Goal: Task Accomplishment & Management: Use online tool/utility

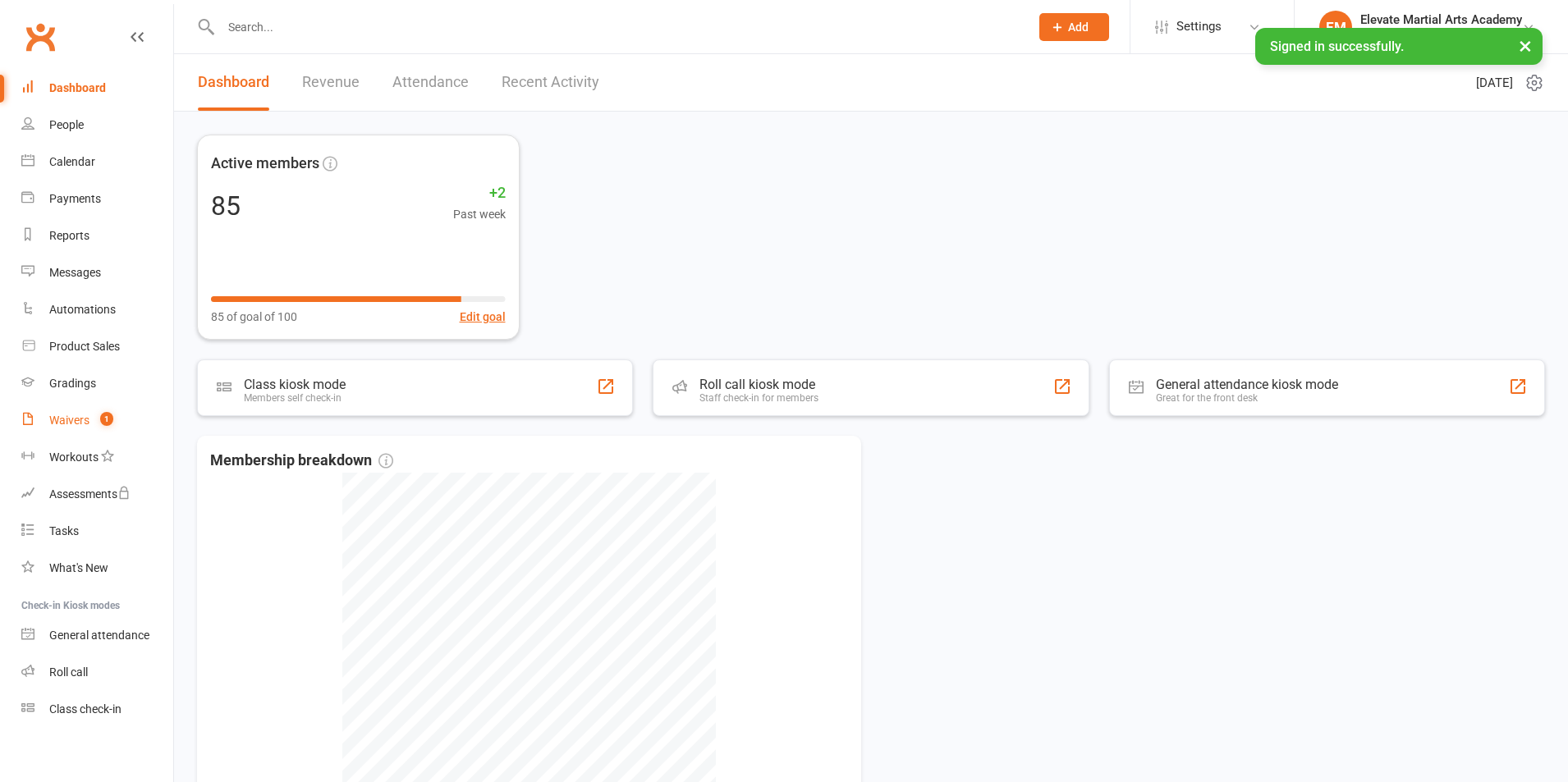
click at [62, 415] on div "Waivers" at bounding box center [69, 419] width 40 height 13
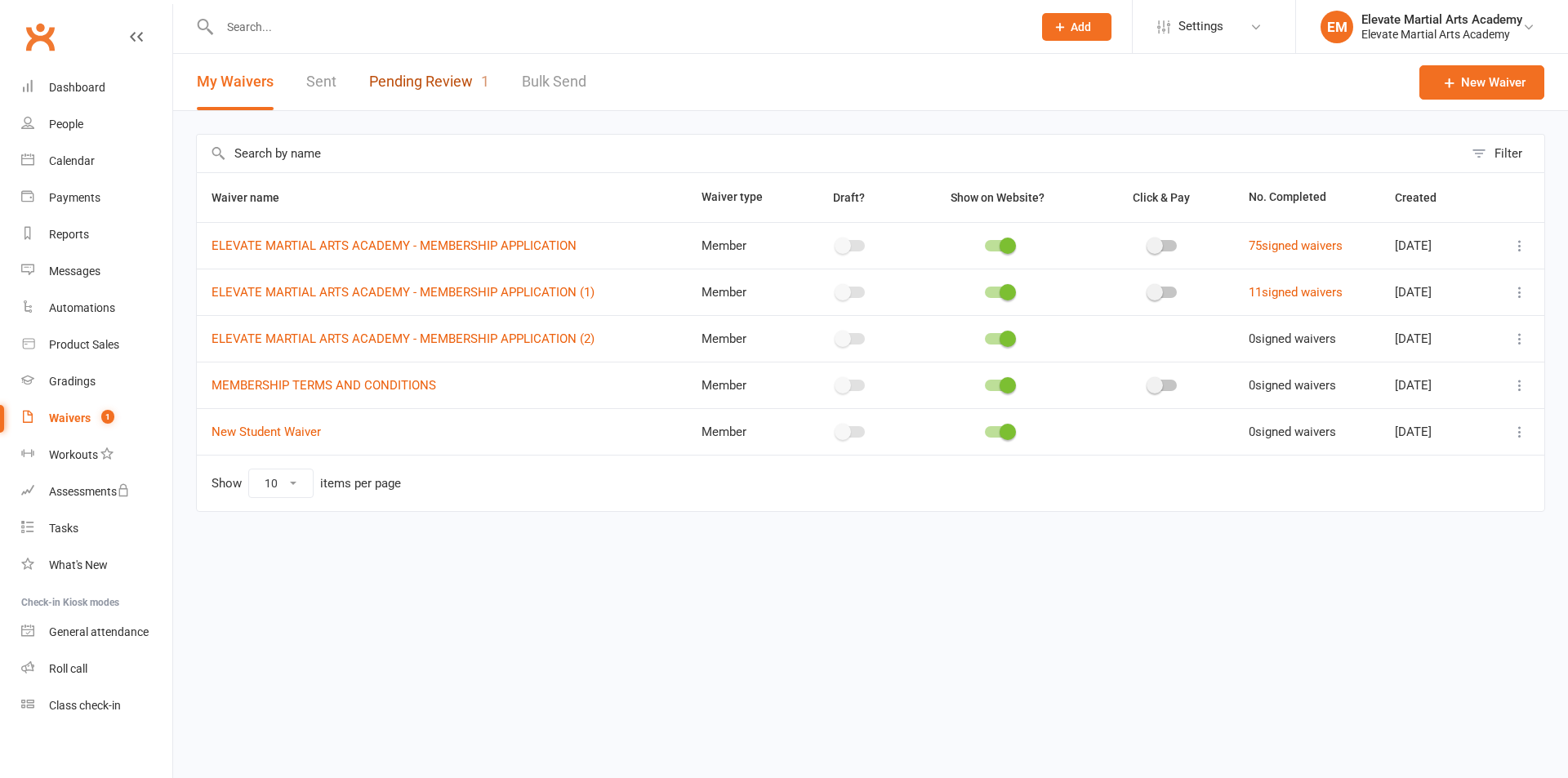
click at [413, 80] on link "Pending Review 1" at bounding box center [429, 81] width 120 height 56
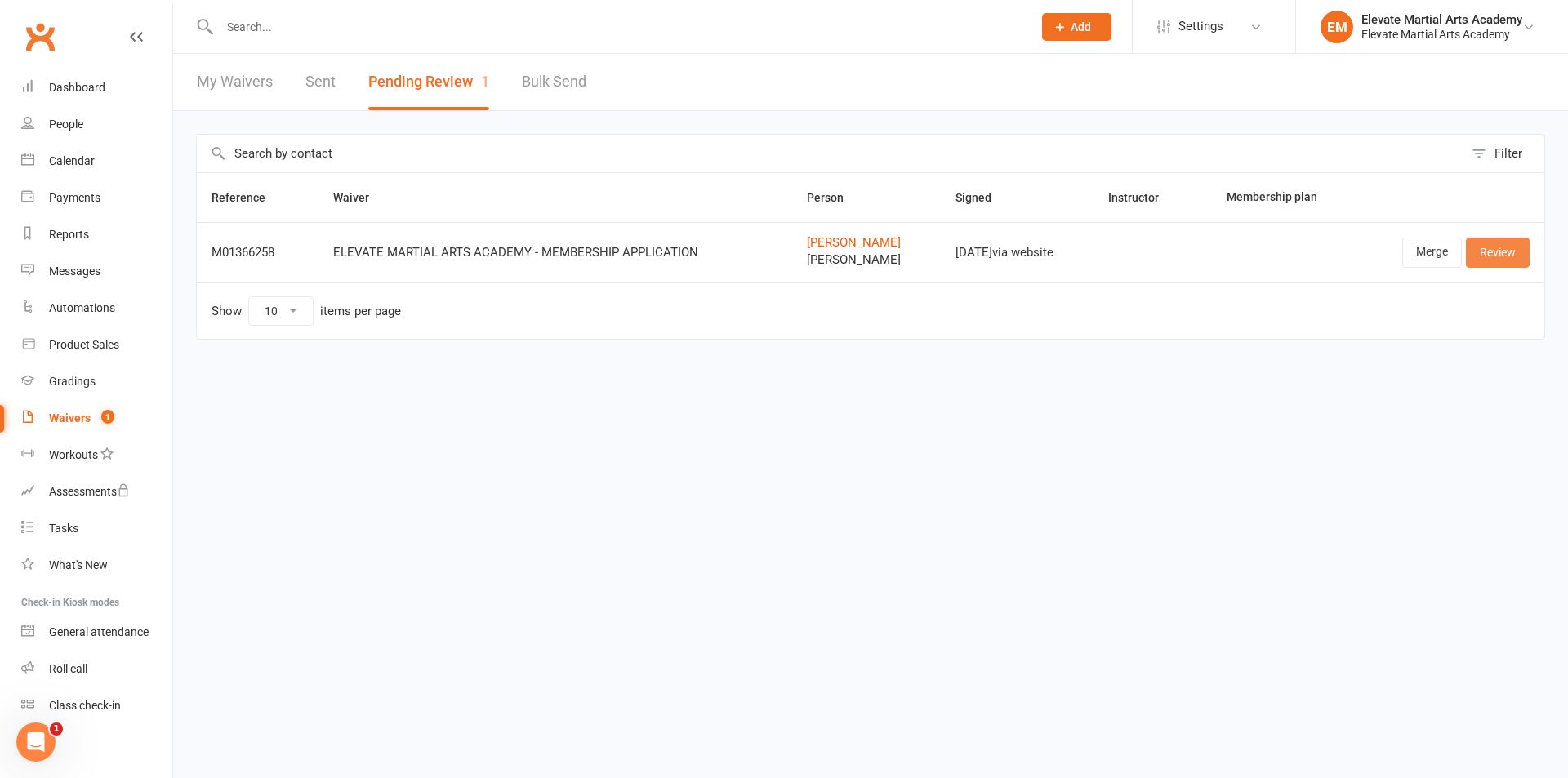
click at [1510, 247] on link "Review" at bounding box center [1498, 252] width 64 height 29
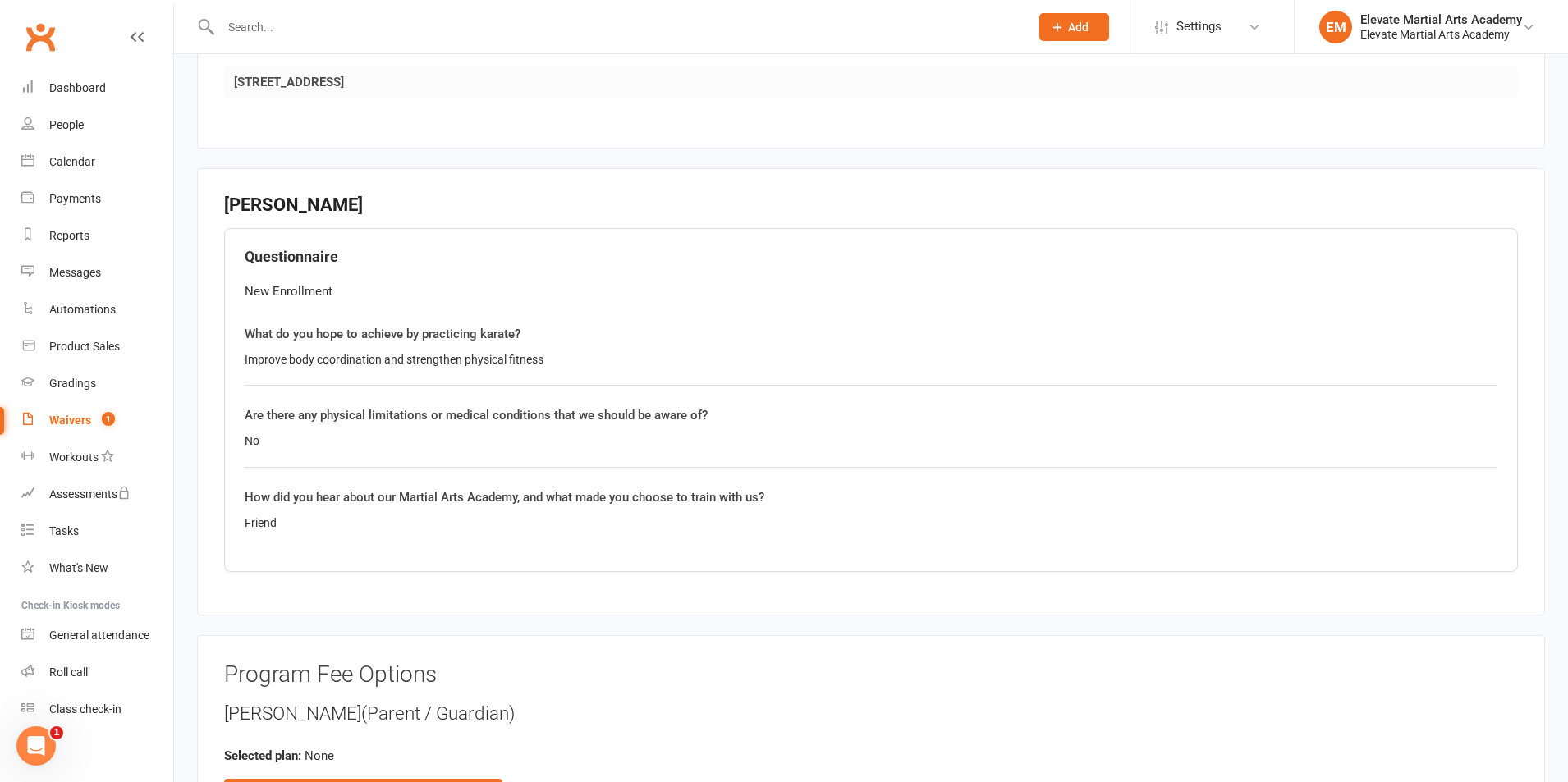
scroll to position [1626, 0]
click at [75, 87] on div "Dashboard" at bounding box center [77, 88] width 56 height 13
